Goal: Find contact information: Find contact information

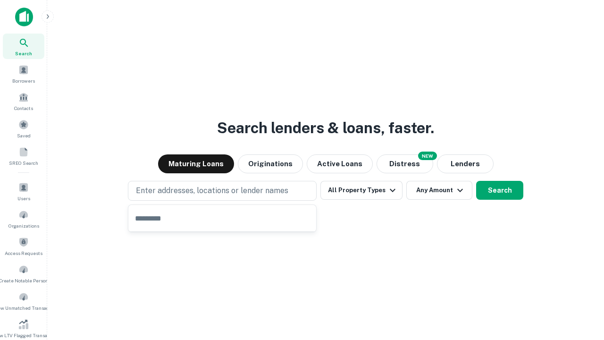
type input "**********"
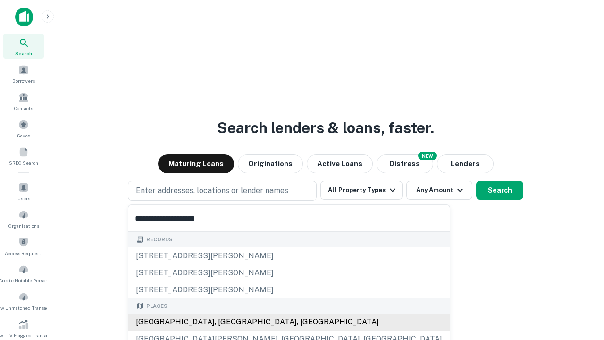
click at [226, 322] on div "Santa Monica, CA, USA" at bounding box center [289, 322] width 322 height 17
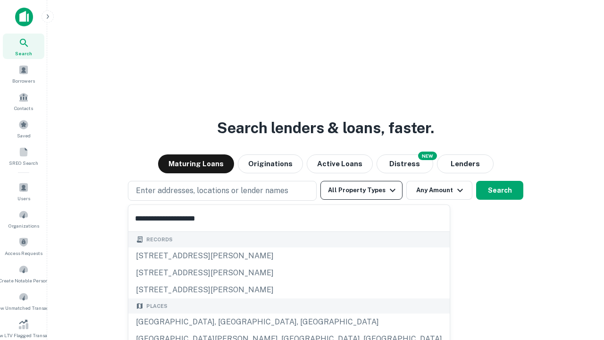
click at [362, 190] on button "All Property Types" at bounding box center [362, 190] width 82 height 19
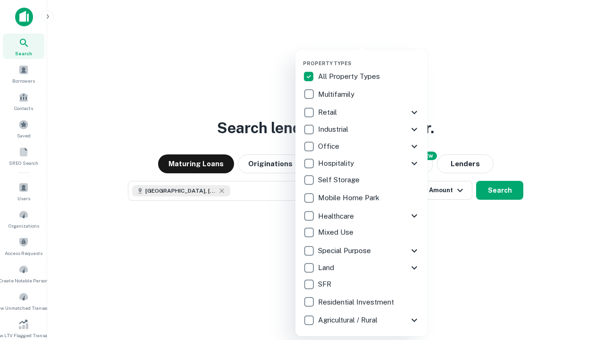
click at [369, 57] on button "button" at bounding box center [369, 57] width 132 height 0
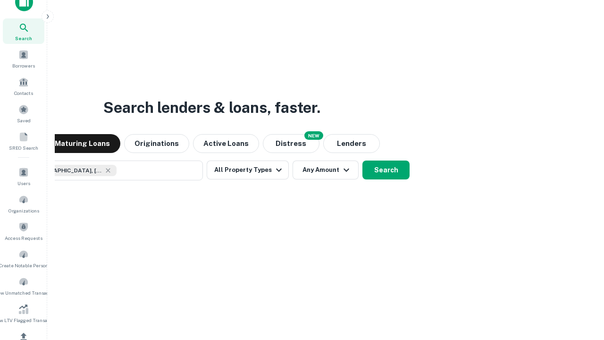
scroll to position [113, 0]
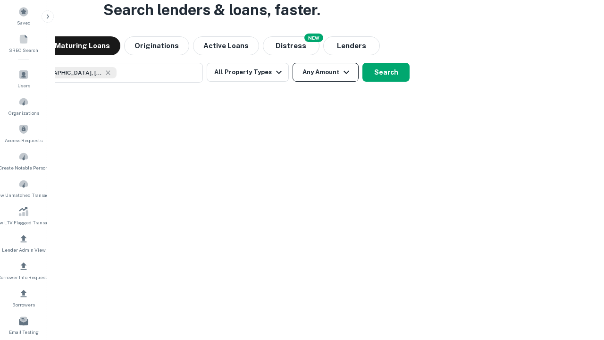
click at [293, 63] on button "Any Amount" at bounding box center [326, 72] width 66 height 19
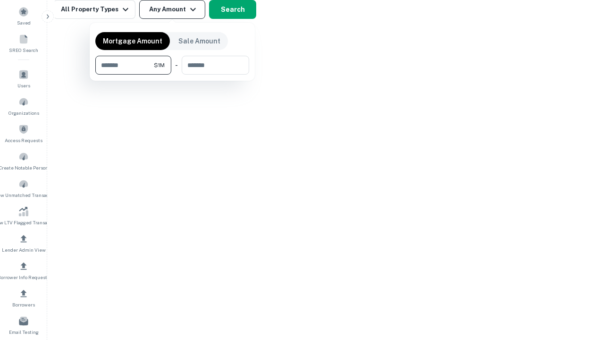
type input "*******"
click at [172, 75] on button "button" at bounding box center [172, 75] width 154 height 0
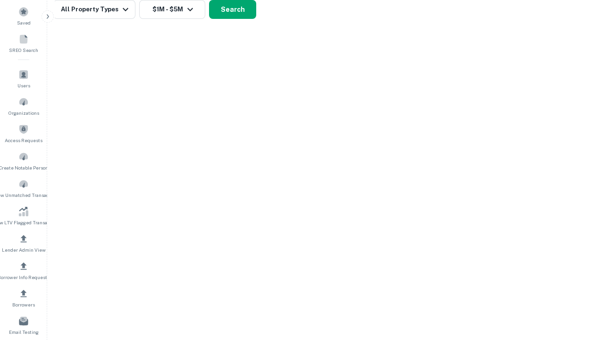
scroll to position [5, 174]
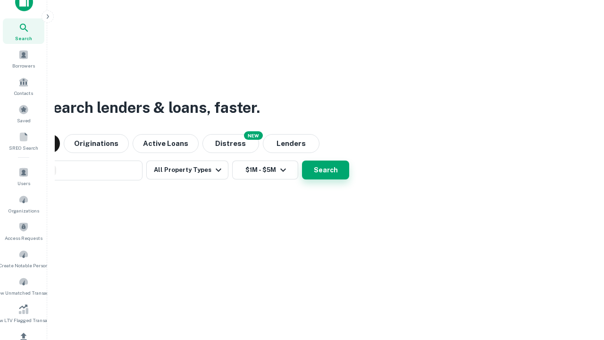
click at [302, 161] on button "Search" at bounding box center [325, 170] width 47 height 19
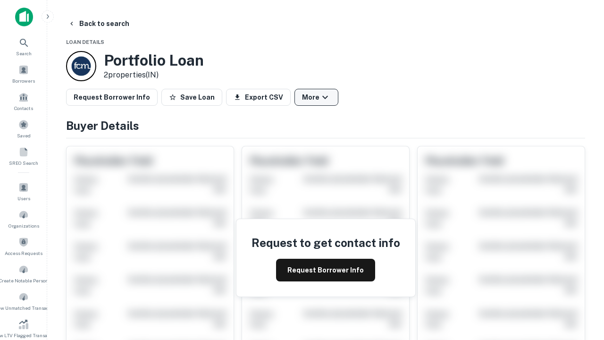
click at [316, 97] on button "More" at bounding box center [317, 97] width 44 height 17
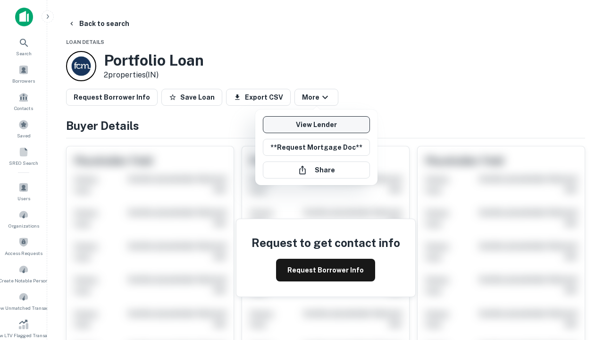
click at [316, 125] on link "View Lender" at bounding box center [316, 124] width 107 height 17
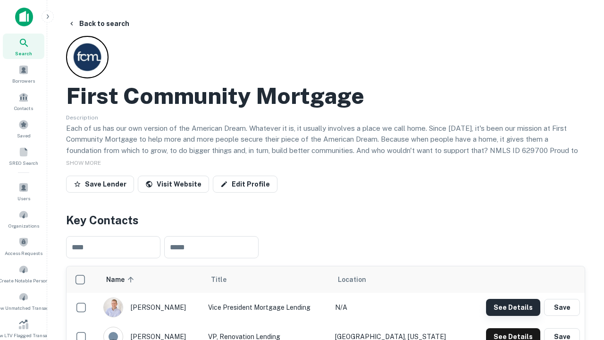
click at [513, 307] on button "See Details" at bounding box center [513, 307] width 54 height 17
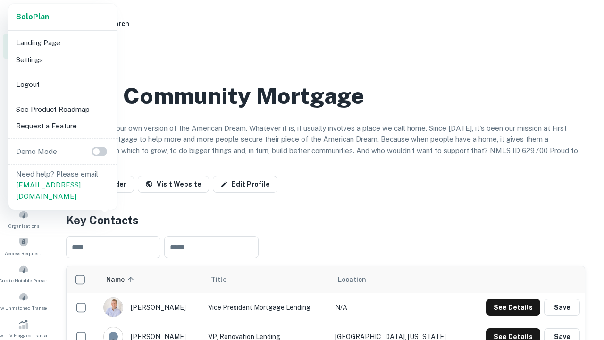
scroll to position [329, 0]
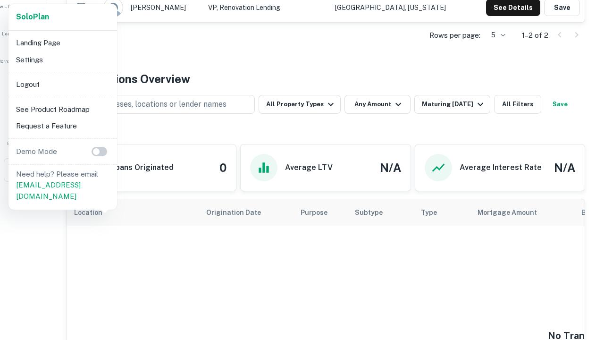
click at [62, 84] on li "Logout" at bounding box center [62, 84] width 101 height 17
